Goal: Task Accomplishment & Management: Complete application form

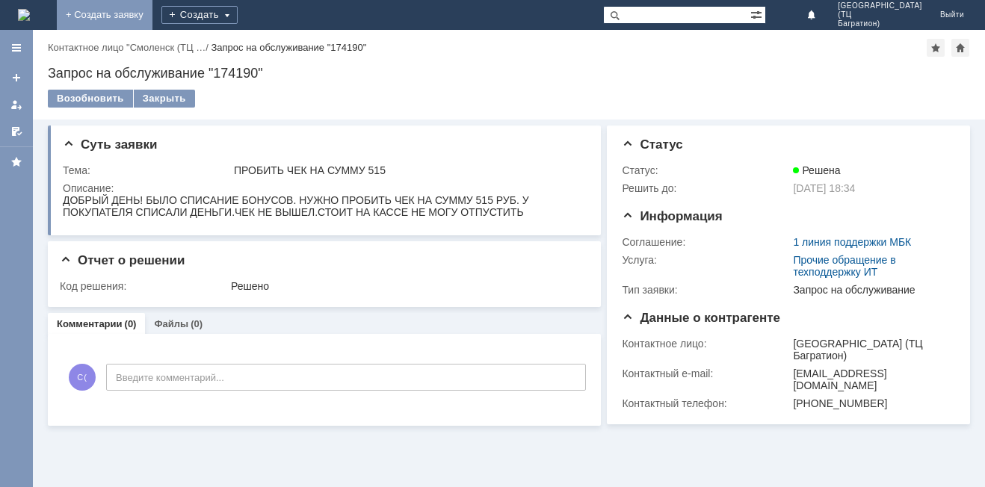
click at [152, 14] on link "+ Создать заявку" at bounding box center [105, 15] width 96 height 30
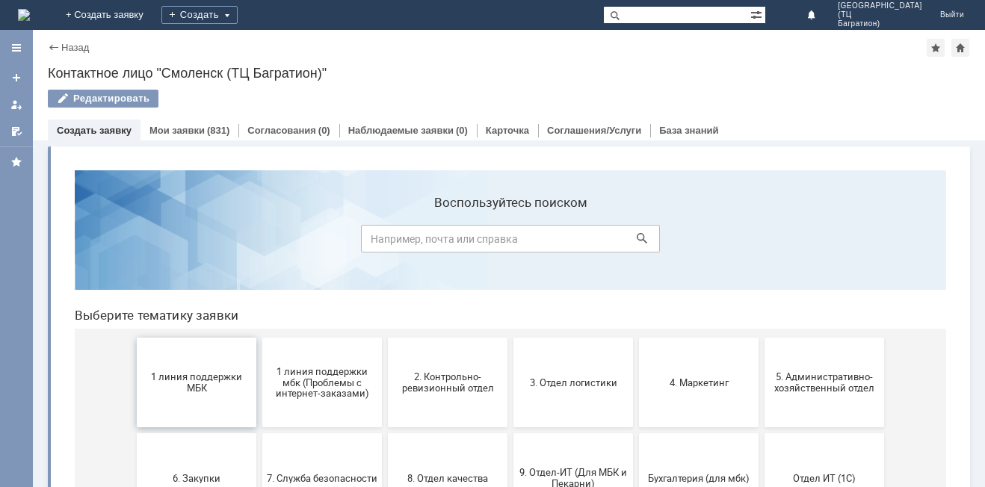
click at [210, 400] on button "1 линия поддержки МБК" at bounding box center [197, 383] width 120 height 90
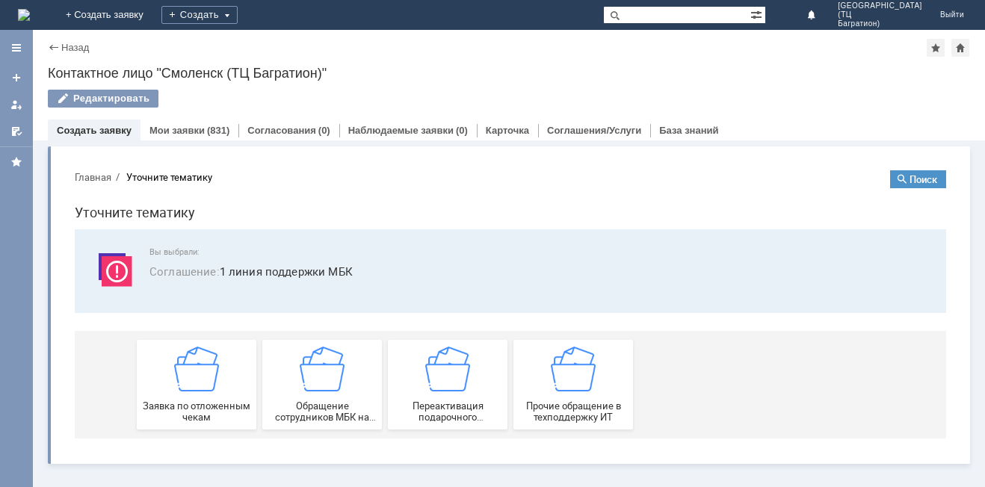
click at [210, 400] on div "Заявка по отложенным чекам" at bounding box center [196, 385] width 111 height 76
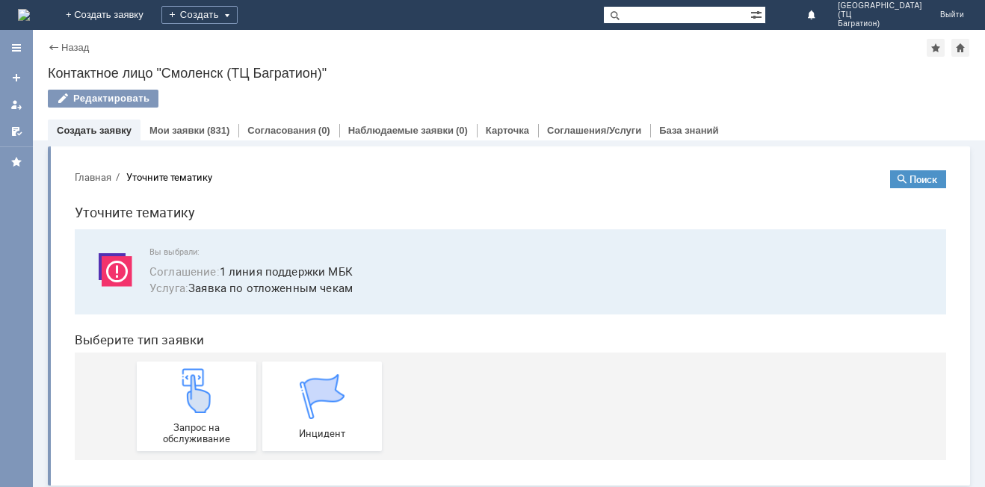
click at [210, 400] on img at bounding box center [196, 390] width 45 height 45
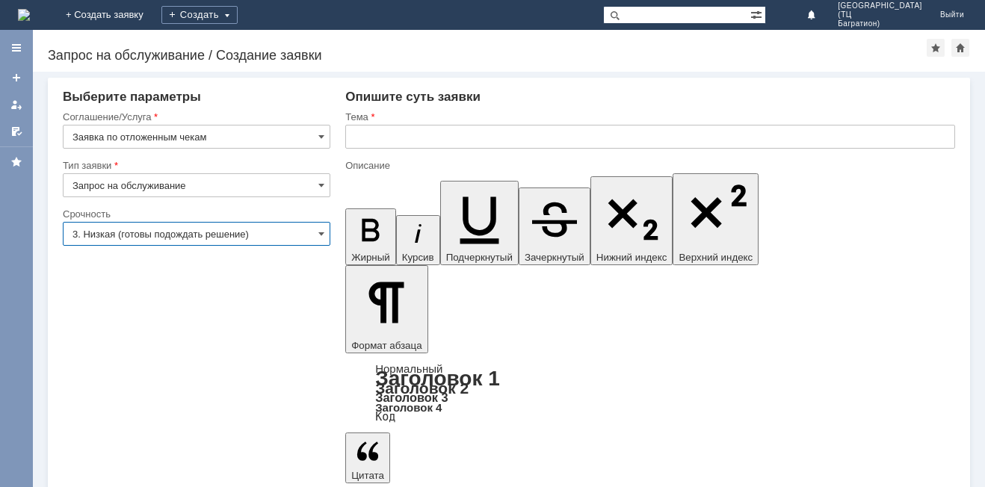
click at [315, 240] on input "3. Низкая (готовы подождать решение)" at bounding box center [196, 234] width 267 height 24
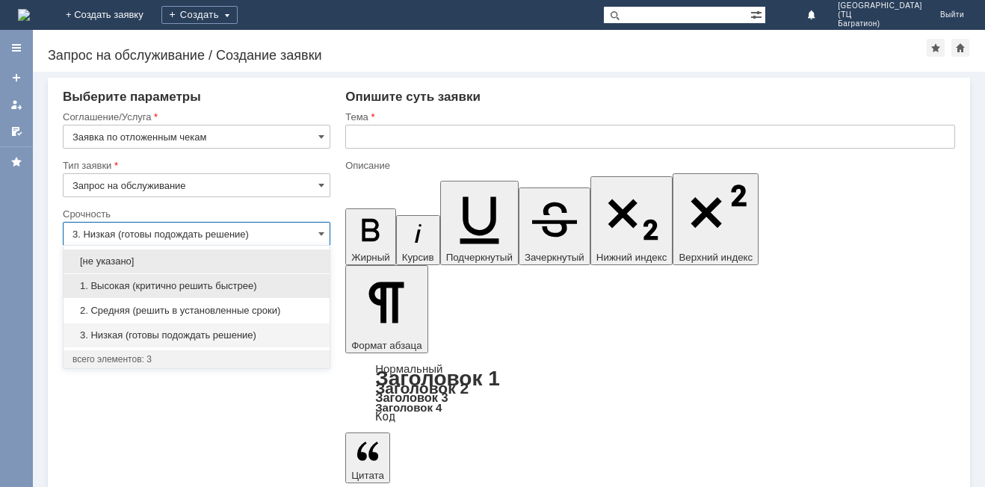
click at [291, 283] on span "1. Высокая (критично решить быстрее)" at bounding box center [196, 286] width 248 height 12
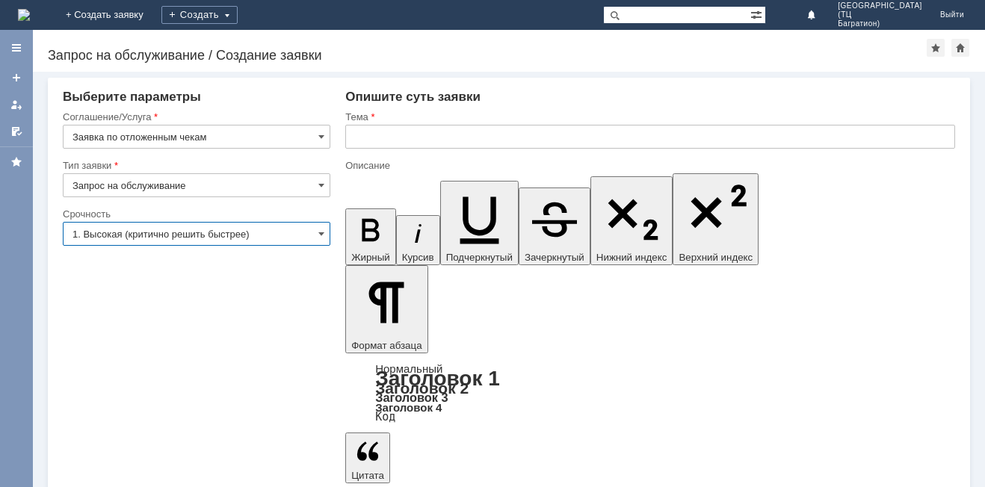
type input "1. Высокая (критично решить быстрее)"
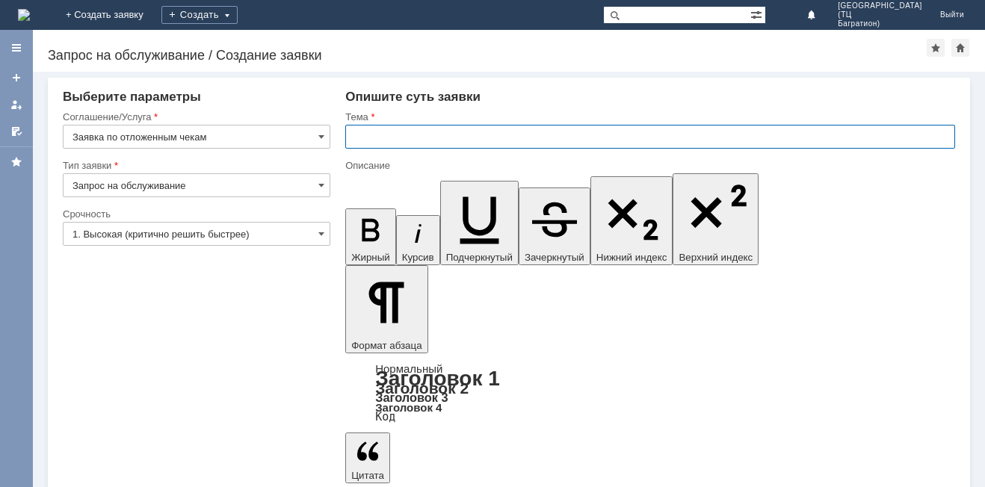
click at [412, 130] on input "text" at bounding box center [650, 137] width 610 height 24
type input "удалить"
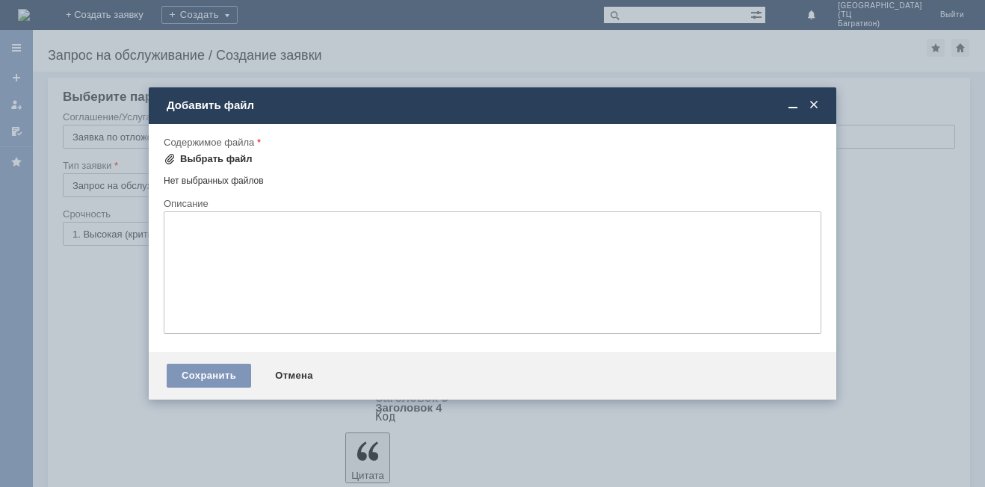
click at [196, 156] on div "Выбрать файл" at bounding box center [216, 159] width 72 height 12
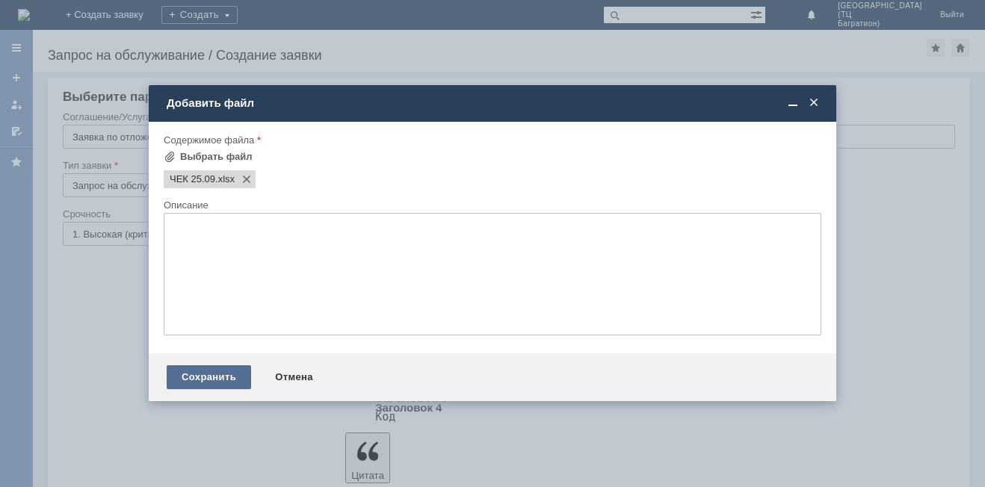
click at [208, 375] on div "Сохранить" at bounding box center [209, 377] width 84 height 24
